Goal: Transaction & Acquisition: Purchase product/service

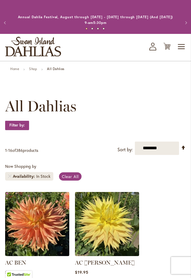
click at [11, 177] on link "Remove Availability In Stock" at bounding box center [9, 175] width 3 height 3
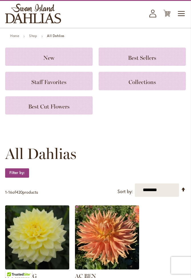
scroll to position [33, 0]
click at [22, 173] on strong "Filter by:" at bounding box center [17, 173] width 24 height 10
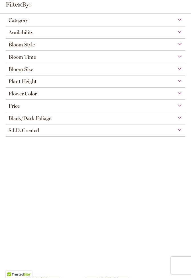
scroll to position [0, 0]
click at [184, 84] on div "Plant Height" at bounding box center [95, 79] width 179 height 9
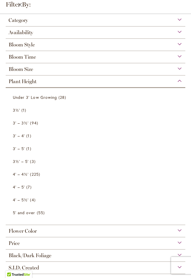
click at [19, 112] on span "3½'" at bounding box center [16, 109] width 7 height 5
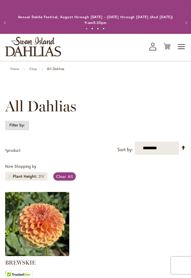
click at [20, 127] on strong "Filter by:" at bounding box center [17, 125] width 24 height 10
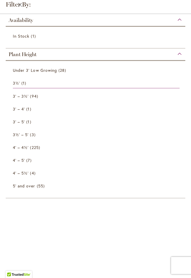
click at [37, 98] on span "94 items" at bounding box center [34, 96] width 9 height 6
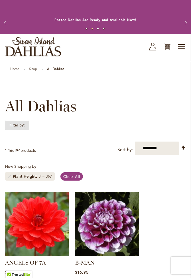
click at [25, 124] on strong "Filter by:" at bounding box center [17, 125] width 24 height 10
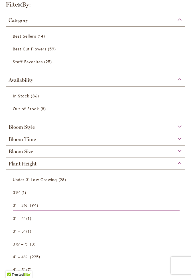
click at [47, 52] on link "Best Cut Flowers 59 items" at bounding box center [96, 49] width 167 height 10
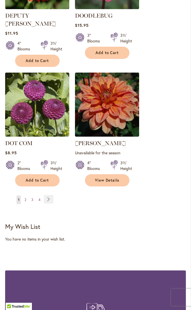
scroll to position [991, 0]
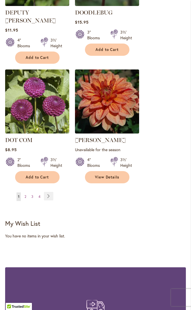
click at [51, 192] on link "Page Next" at bounding box center [48, 196] width 9 height 9
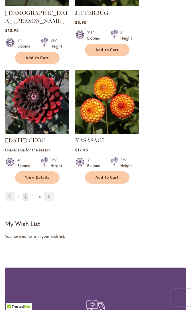
scroll to position [984, 0]
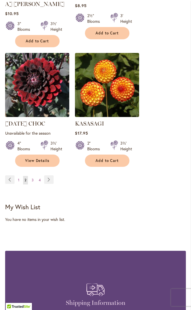
click at [49, 176] on link "Page Next" at bounding box center [48, 179] width 9 height 9
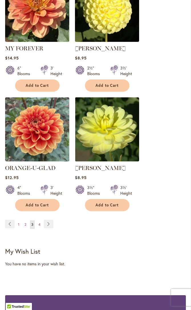
scroll to position [950, 0]
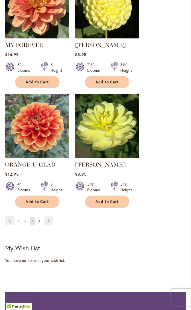
click at [53, 217] on link "Page Next" at bounding box center [48, 221] width 9 height 9
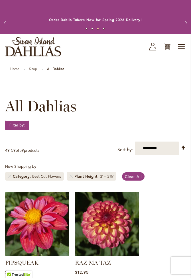
click at [162, 147] on select "**********" at bounding box center [157, 147] width 44 height 13
select select "****"
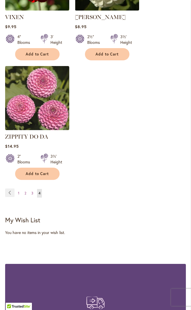
scroll to position [751, 0]
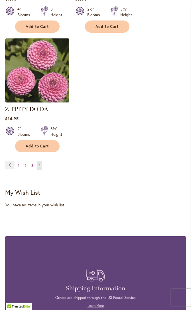
click at [33, 167] on link "Page 3" at bounding box center [32, 166] width 5 height 9
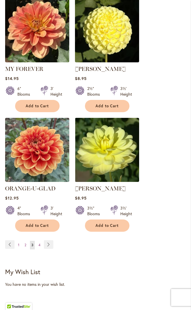
scroll to position [958, 0]
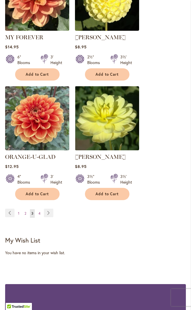
click at [27, 209] on link "Page 2" at bounding box center [25, 213] width 5 height 9
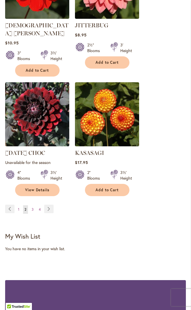
scroll to position [964, 0]
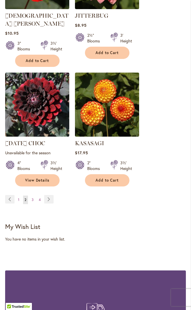
click at [20, 196] on link "Page 1" at bounding box center [19, 200] width 4 height 9
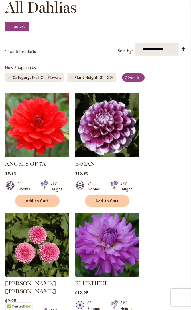
scroll to position [99, 0]
click at [9, 78] on link "Remove Category Best Cut Flowers" at bounding box center [9, 77] width 3 height 3
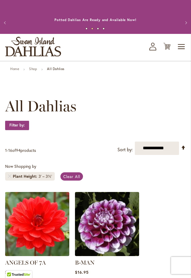
click at [169, 150] on select "**********" at bounding box center [157, 147] width 44 height 13
select select "********"
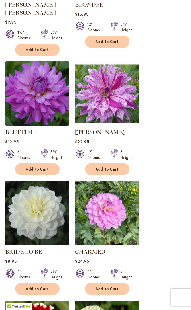
scroll to position [497, 0]
click at [46, 167] on span "Add to Cart" at bounding box center [37, 169] width 23 height 5
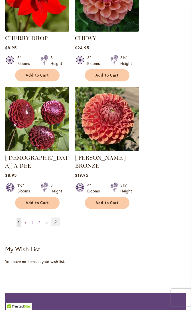
scroll to position [974, 0]
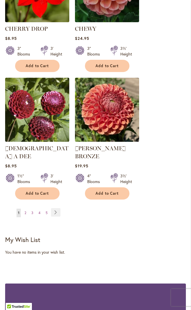
click at [60, 208] on link "Page Next" at bounding box center [55, 212] width 9 height 9
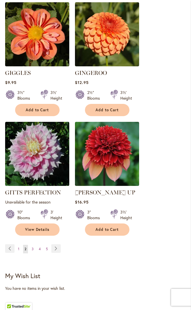
scroll to position [923, 0]
click at [57, 244] on link "Page Next" at bounding box center [55, 248] width 9 height 9
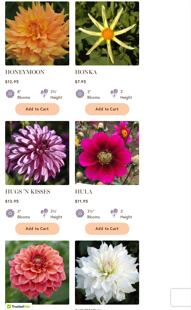
scroll to position [435, 0]
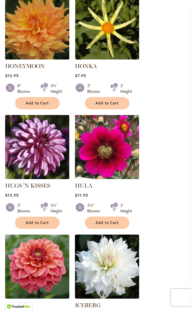
click at [117, 223] on span "Add to Cart" at bounding box center [106, 222] width 23 height 5
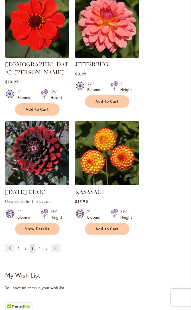
scroll to position [934, 0]
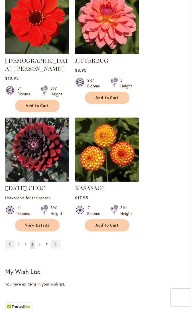
click at [57, 240] on link "Page Next" at bounding box center [55, 244] width 9 height 9
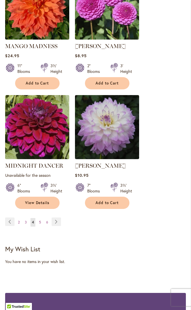
scroll to position [955, 0]
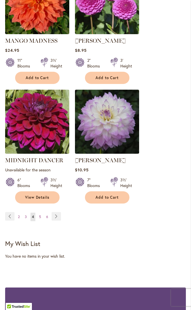
click at [59, 212] on link "Page Next" at bounding box center [56, 216] width 9 height 9
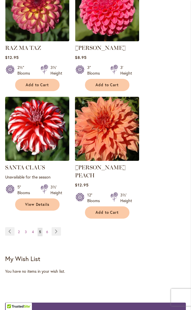
scroll to position [932, 0]
click at [59, 227] on link "Page Next" at bounding box center [56, 231] width 9 height 9
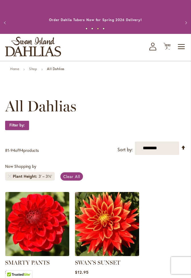
click at [174, 147] on select "**********" at bounding box center [157, 147] width 44 height 13
select select "*****"
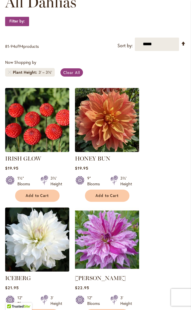
scroll to position [104, 0]
click at [179, 45] on select "**********" at bounding box center [157, 44] width 44 height 13
click at [185, 44] on link "Set Descending Direction" at bounding box center [183, 43] width 5 height 7
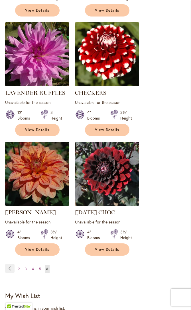
scroll to position [801, 0]
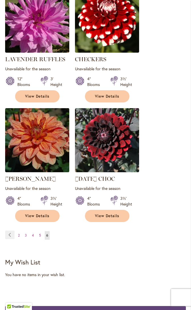
click at [42, 234] on link "Page 5" at bounding box center [40, 235] width 5 height 9
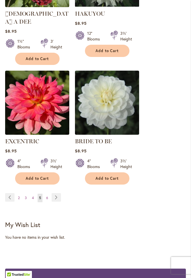
scroll to position [970, 0]
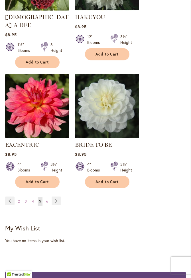
click at [12, 197] on link "Page Previous" at bounding box center [9, 201] width 9 height 9
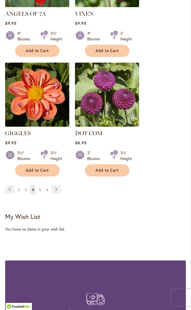
scroll to position [999, 0]
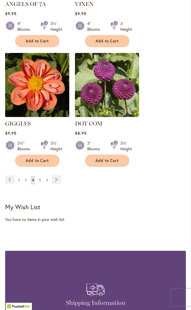
click at [20, 176] on link "Page 2" at bounding box center [19, 180] width 5 height 9
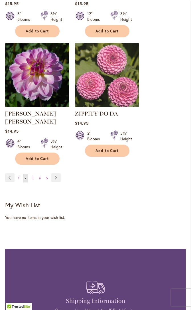
scroll to position [999, 0]
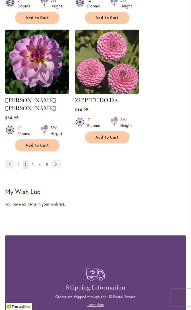
click at [19, 163] on span "1" at bounding box center [18, 165] width 1 height 4
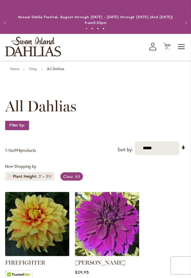
click at [185, 147] on link "Set Ascending Direction" at bounding box center [183, 147] width 5 height 7
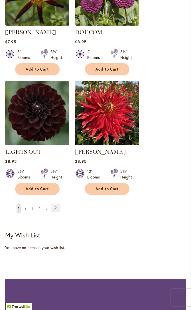
scroll to position [952, 0]
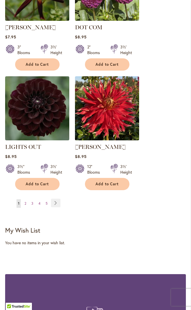
click at [57, 202] on link "Page Next" at bounding box center [55, 203] width 9 height 9
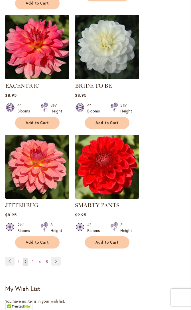
scroll to position [910, 0]
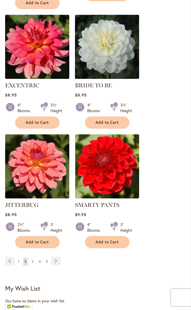
click at [58, 257] on link "Page Next" at bounding box center [55, 261] width 9 height 9
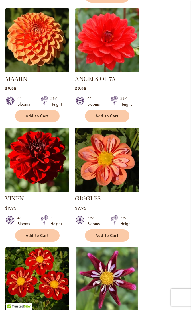
scroll to position [311, 0]
click at [118, 233] on span "Add to Cart" at bounding box center [106, 235] width 23 height 5
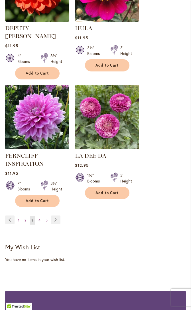
scroll to position [985, 0]
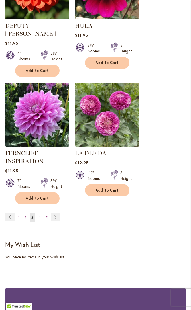
click at [59, 213] on link "Page Next" at bounding box center [55, 217] width 9 height 9
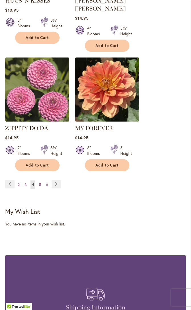
scroll to position [993, 0]
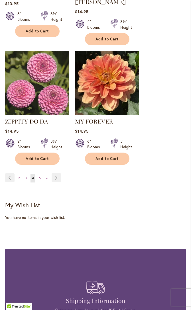
click at [59, 174] on link "Page Next" at bounding box center [56, 178] width 9 height 9
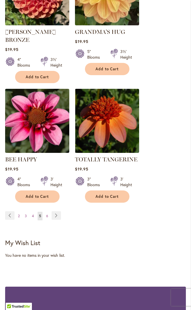
scroll to position [956, 0]
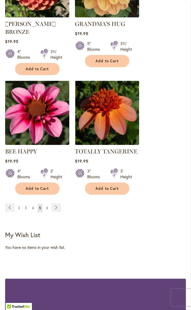
click at [59, 203] on link "Page Next" at bounding box center [56, 207] width 9 height 9
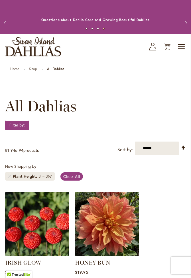
click at [167, 48] on span "3" at bounding box center [167, 48] width 2 height 4
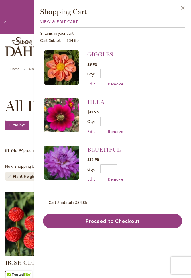
click at [149, 220] on button "Proceed to Checkout" at bounding box center [112, 221] width 139 height 14
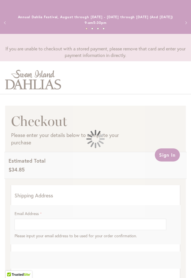
select select "**"
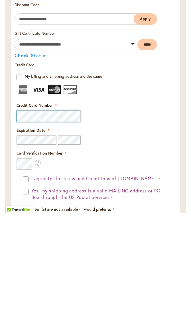
scroll to position [531, 0]
